Goal: Information Seeking & Learning: Learn about a topic

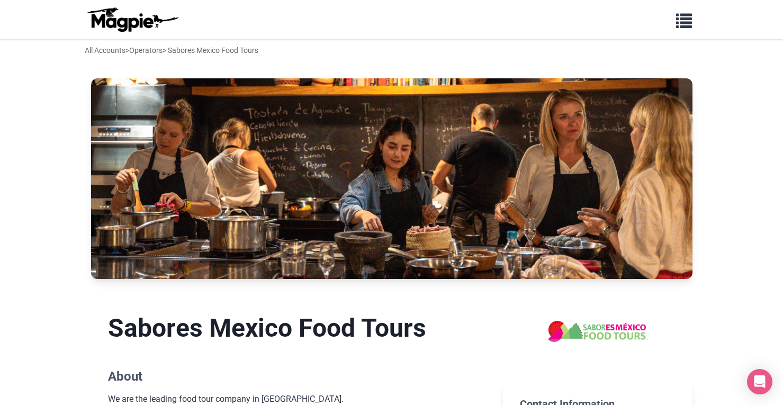
scroll to position [16, 0]
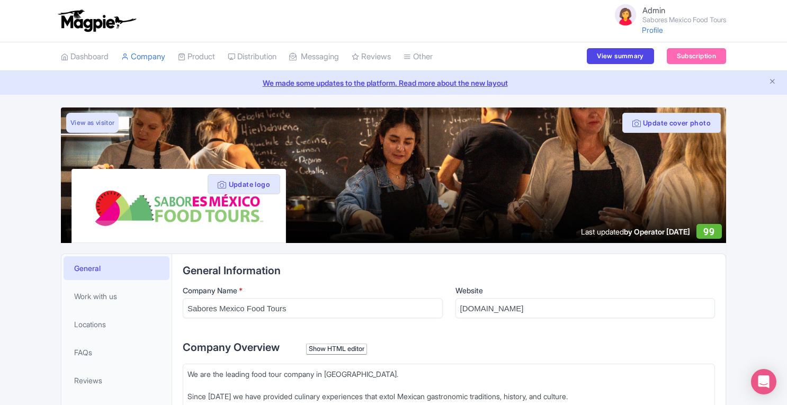
click at [646, 35] on div "Admin Sabores Mexico Food Tours Profile Users Settings Sign out" at bounding box center [667, 21] width 120 height 38
click at [646, 31] on link "Profile" at bounding box center [652, 29] width 21 height 9
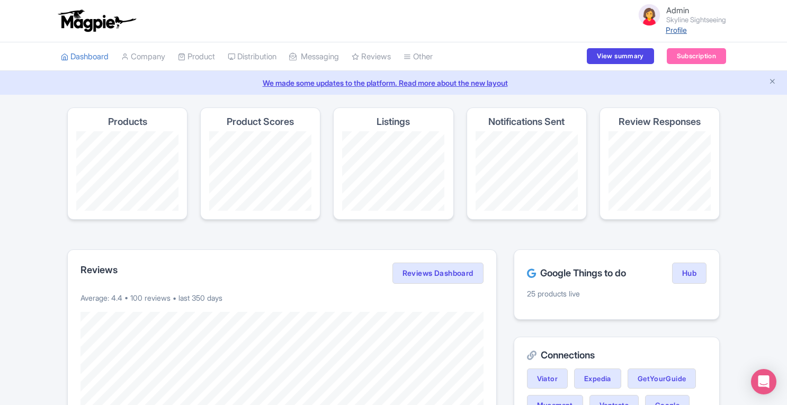
click at [671, 32] on link "Profile" at bounding box center [676, 29] width 21 height 9
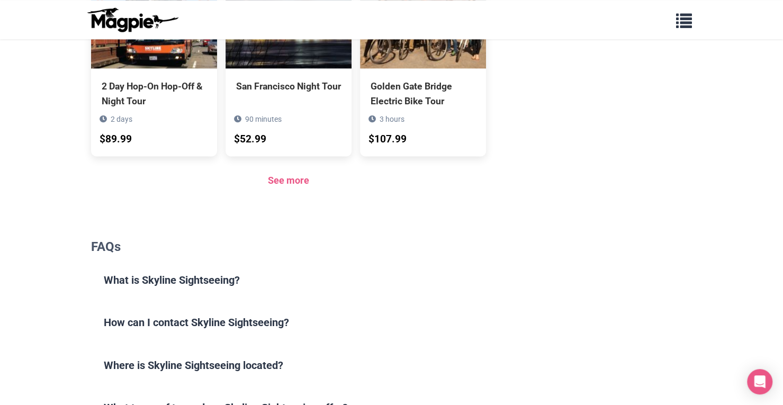
scroll to position [833, 0]
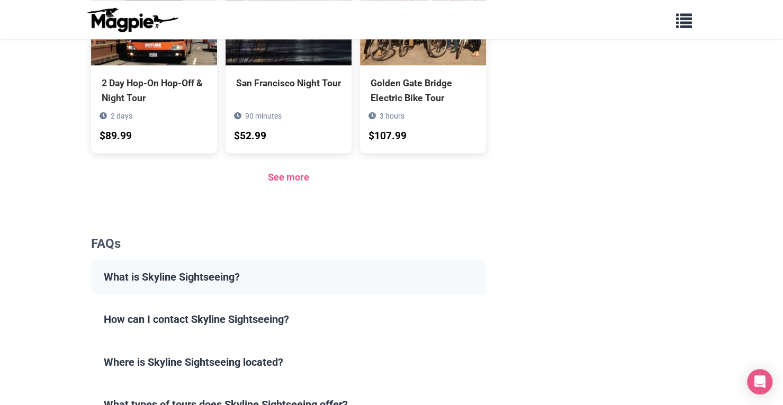
click at [381, 260] on summary "What is Skyline Sightseeing?" at bounding box center [289, 277] width 396 height 34
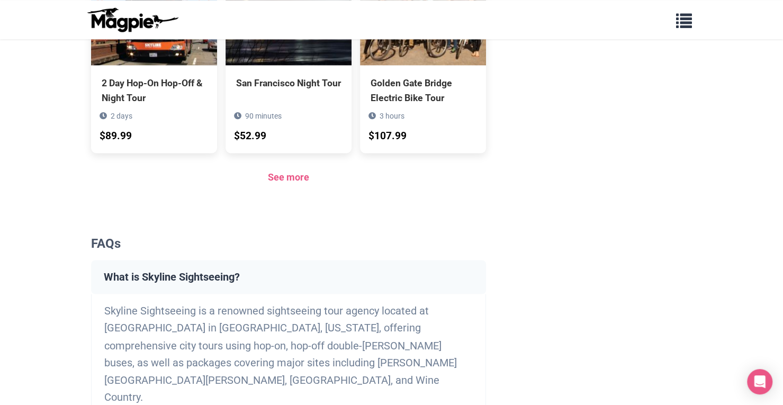
click at [381, 260] on summary "What is Skyline Sightseeing?" at bounding box center [289, 277] width 396 height 34
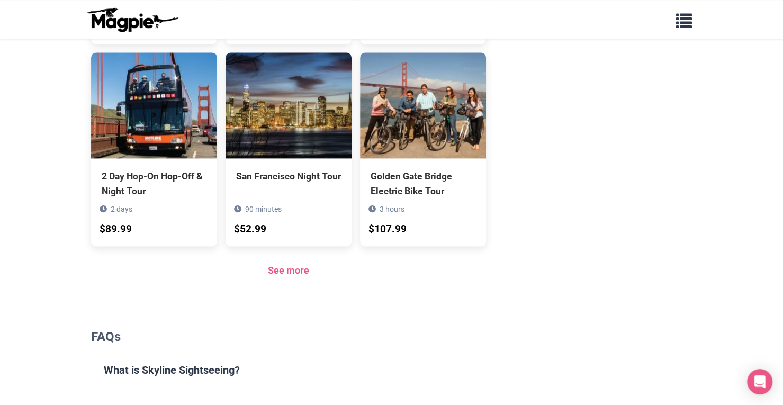
scroll to position [745, 0]
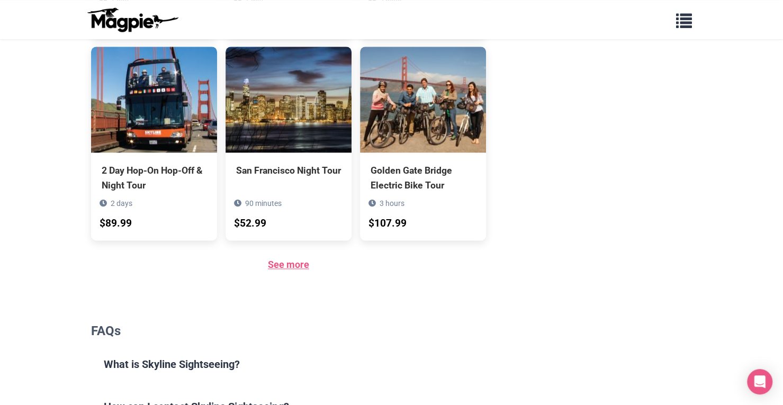
click at [298, 259] on link "See more" at bounding box center [288, 264] width 41 height 11
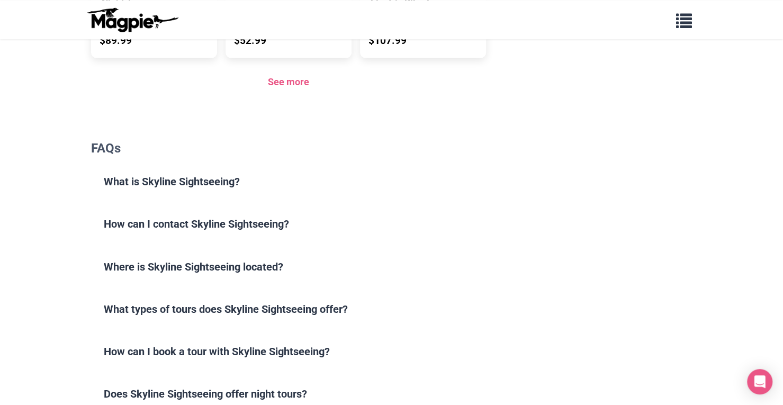
scroll to position [933, 0]
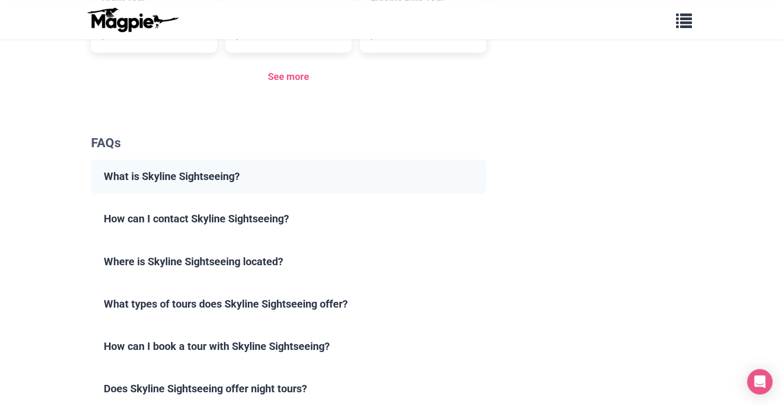
click at [388, 159] on summary "What is Skyline Sightseeing?" at bounding box center [289, 176] width 396 height 34
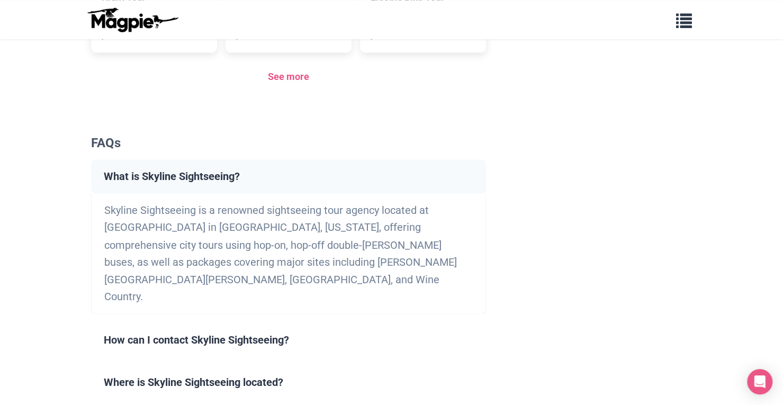
click at [388, 159] on summary "What is Skyline Sightseeing?" at bounding box center [289, 176] width 396 height 34
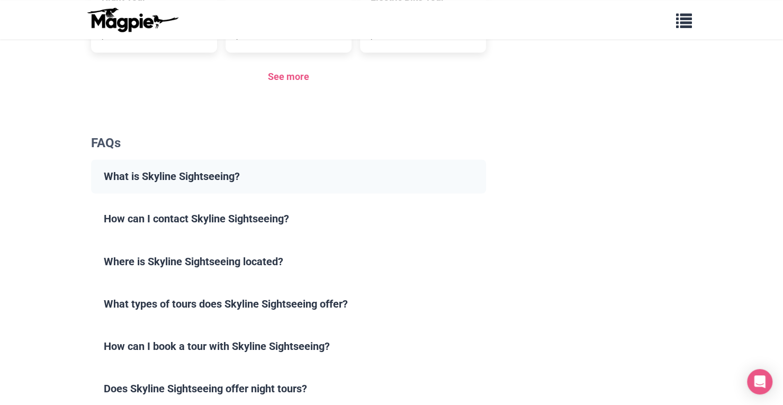
click at [194, 161] on summary "What is Skyline Sightseeing?" at bounding box center [289, 176] width 396 height 34
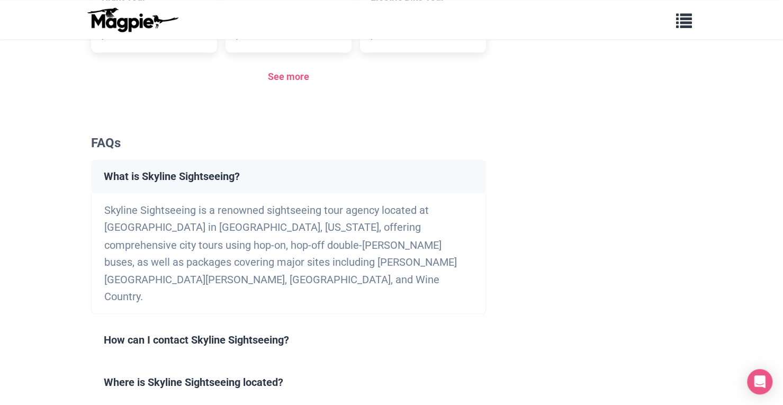
click at [194, 161] on summary "What is Skyline Sightseeing?" at bounding box center [289, 176] width 396 height 34
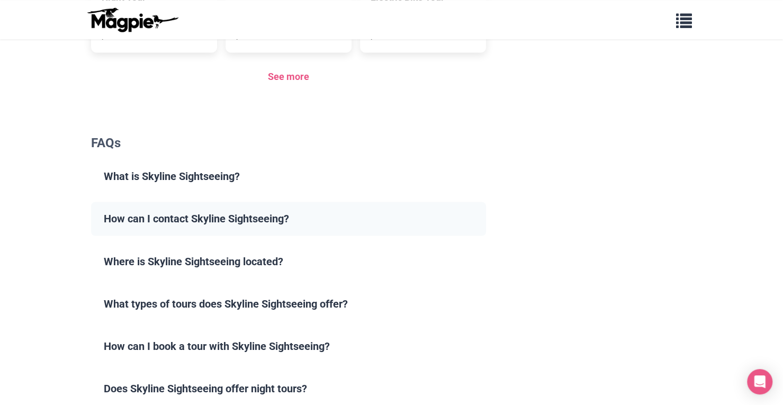
click at [184, 207] on summary "How can I contact Skyline Sightseeing?" at bounding box center [289, 219] width 396 height 34
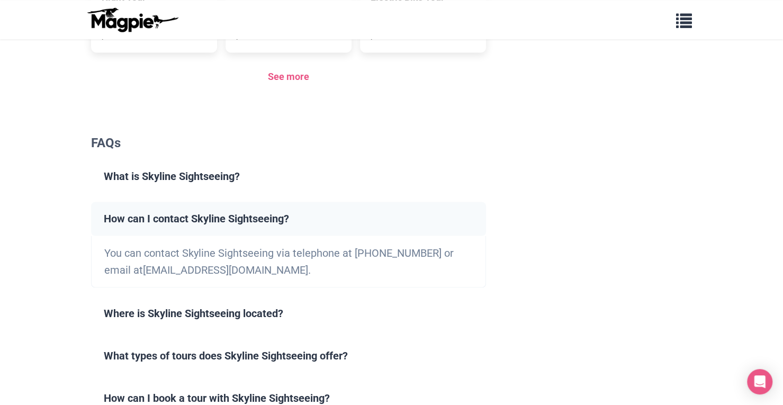
click at [184, 207] on summary "How can I contact Skyline Sightseeing?" at bounding box center [289, 219] width 396 height 34
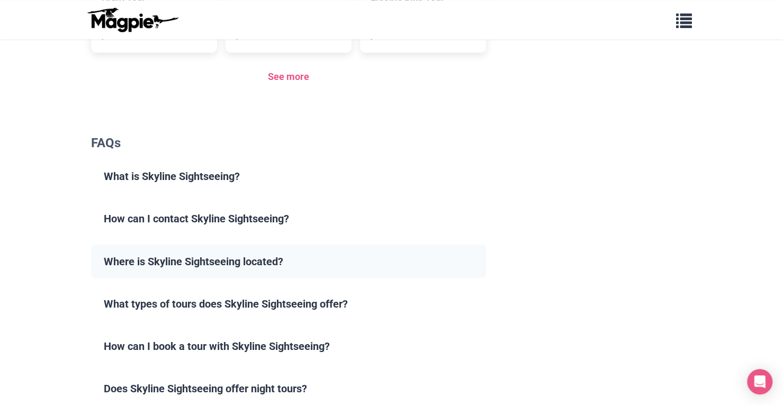
click at [175, 250] on summary "Where is Skyline Sightseeing located?" at bounding box center [289, 261] width 396 height 34
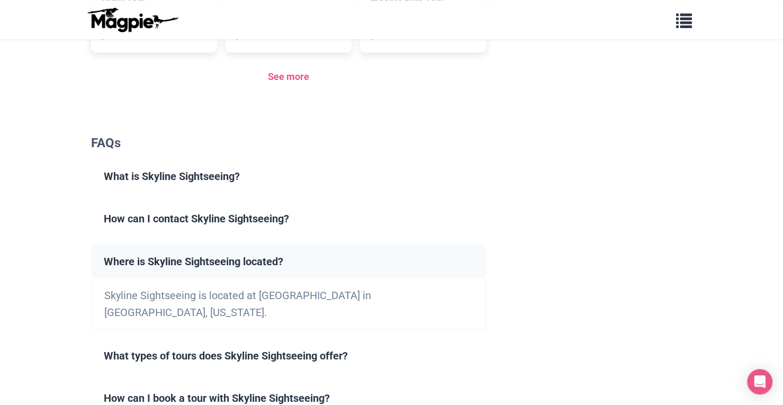
click at [175, 250] on summary "Where is Skyline Sightseeing located?" at bounding box center [289, 261] width 396 height 34
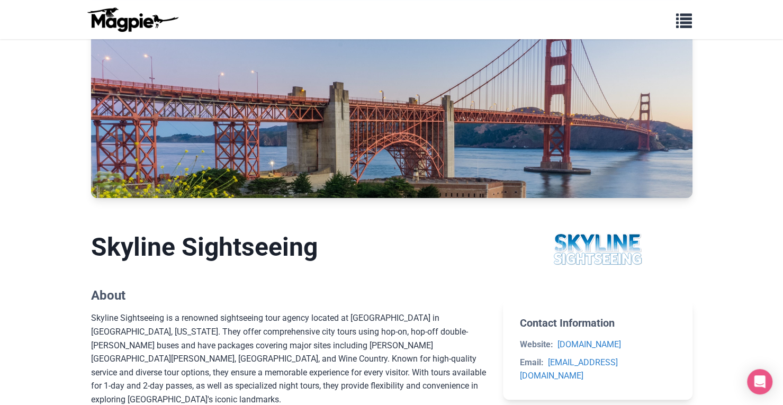
scroll to position [0, 0]
